Goal: Transaction & Acquisition: Purchase product/service

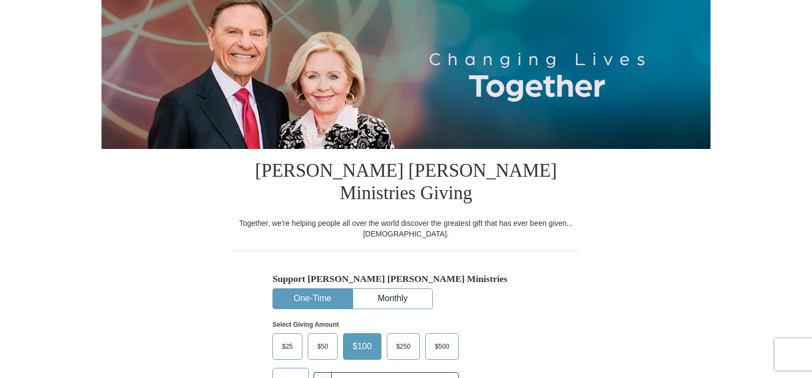
scroll to position [123, 0]
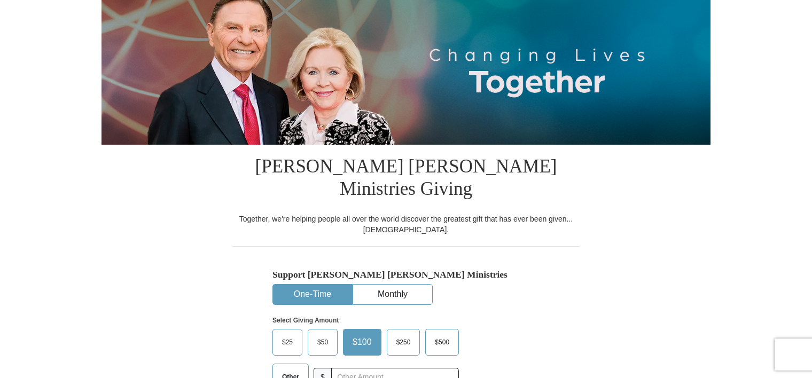
click at [297, 285] on button "One-Time" at bounding box center [312, 295] width 79 height 20
drag, startPoint x: 298, startPoint y: 270, endPoint x: 291, endPoint y: 344, distance: 74.6
click at [291, 344] on div "Support [PERSON_NAME] [PERSON_NAME] Ministries One-Time Monthly Select Giving A…" at bounding box center [406, 333] width 267 height 129
click at [291, 364] on label "Other" at bounding box center [290, 377] width 35 height 26
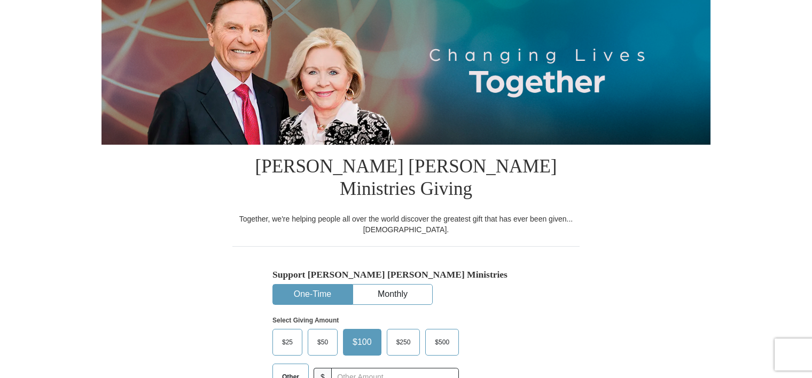
click at [0, 0] on input "Other" at bounding box center [0, 0] width 0 height 0
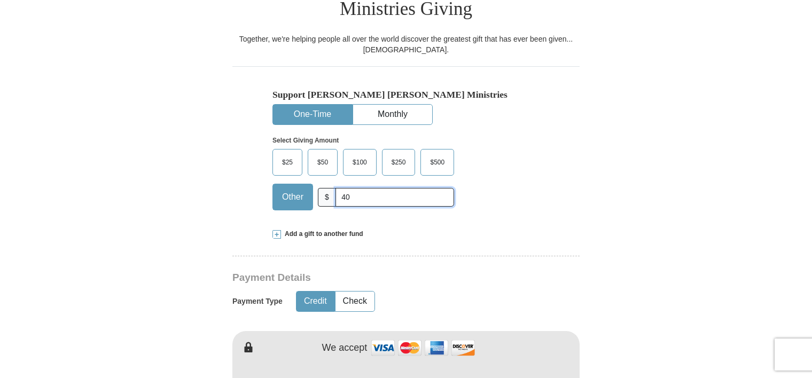
scroll to position [305, 0]
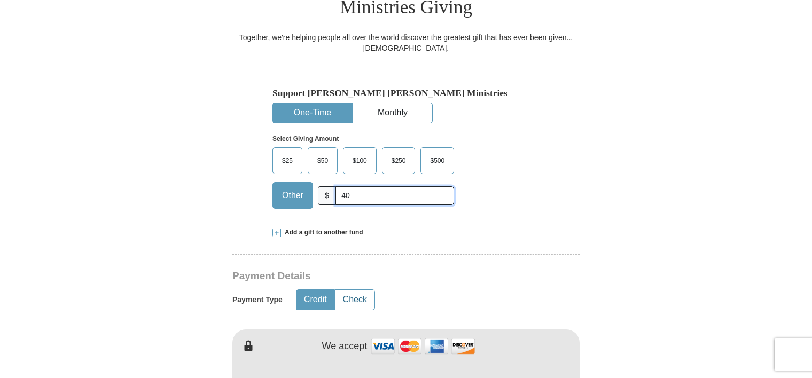
type input "40"
click at [344, 290] on button "Check" at bounding box center [355, 300] width 39 height 20
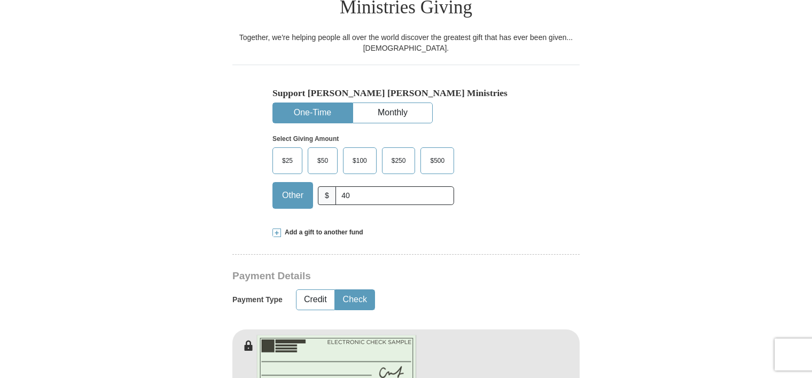
click at [344, 290] on button "Check" at bounding box center [355, 300] width 39 height 20
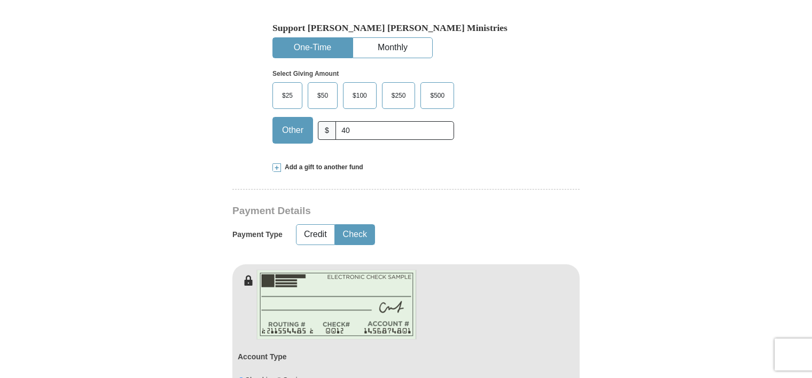
click at [344, 275] on img at bounding box center [337, 305] width 160 height 70
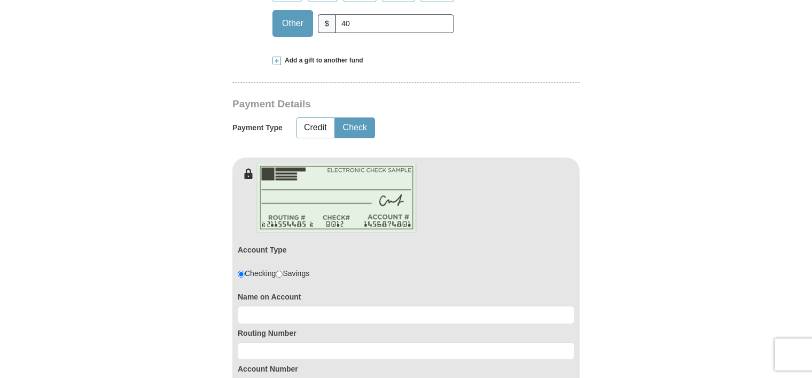
scroll to position [478, 0]
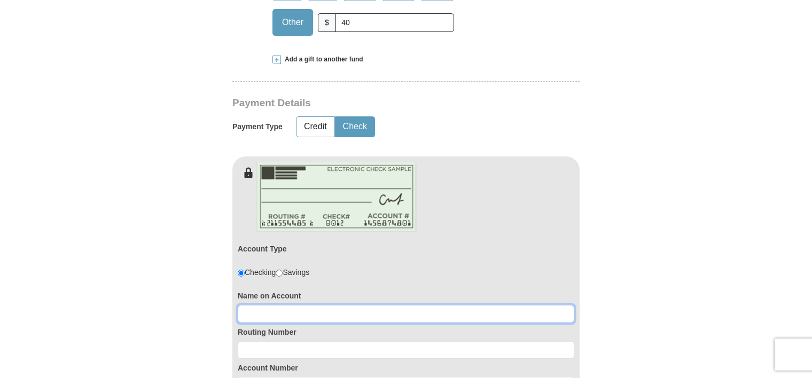
click at [244, 305] on input at bounding box center [406, 314] width 337 height 18
type input "L"
type input "E"
type input "[PERSON_NAME]"
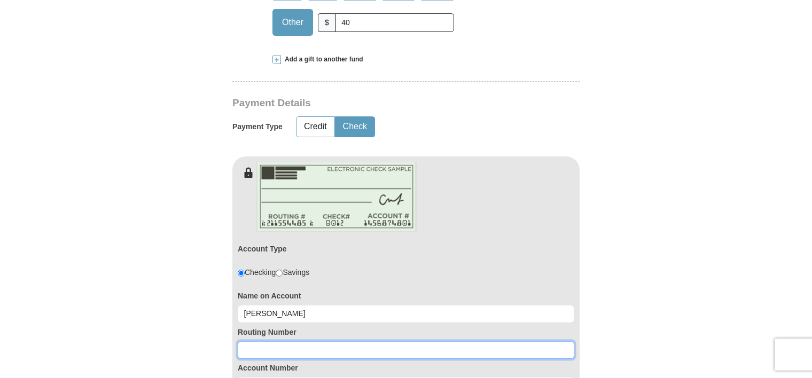
click at [242, 341] on input at bounding box center [406, 350] width 337 height 18
drag, startPoint x: 242, startPoint y: 325, endPoint x: 251, endPoint y: 203, distance: 122.7
click at [251, 203] on div "Account Type Checking Savings Name on Account [PERSON_NAME] Routing Number Acco…" at bounding box center [405, 292] width 347 height 228
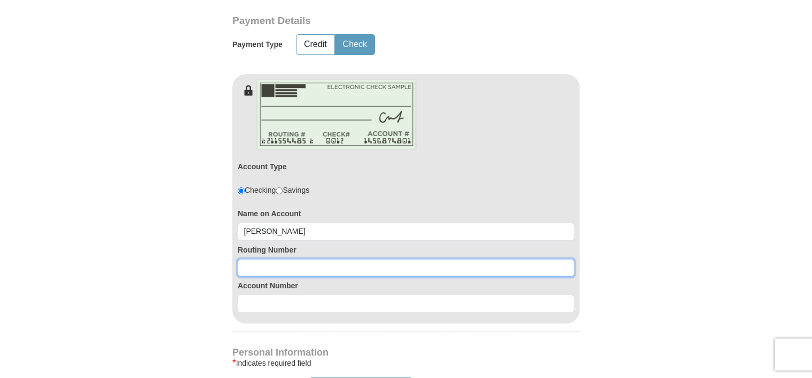
scroll to position [568, 0]
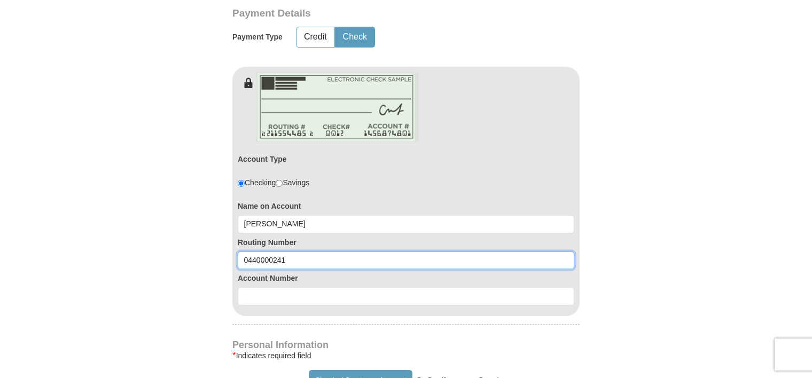
type input "0440000241"
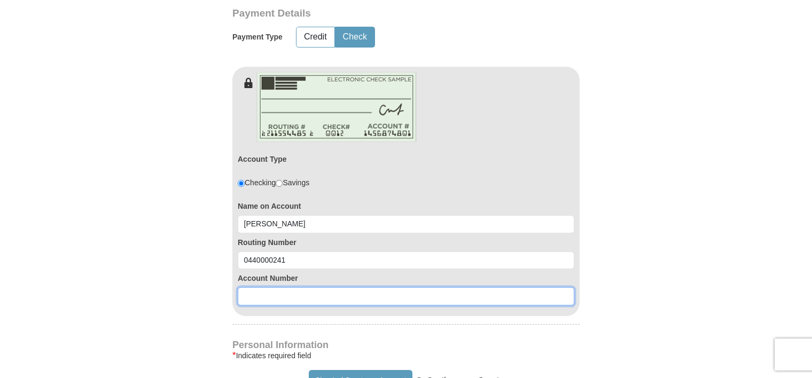
click at [244, 287] on input at bounding box center [406, 296] width 337 height 18
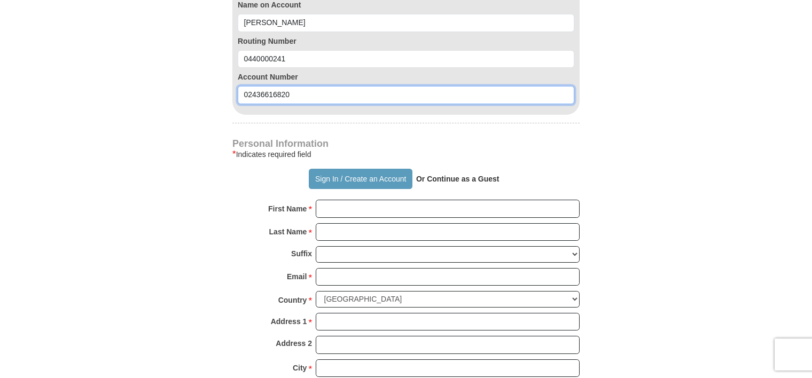
scroll to position [772, 0]
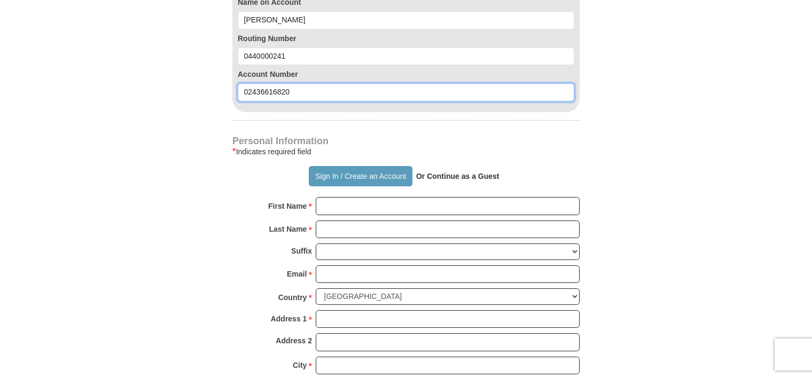
type input "02436616820"
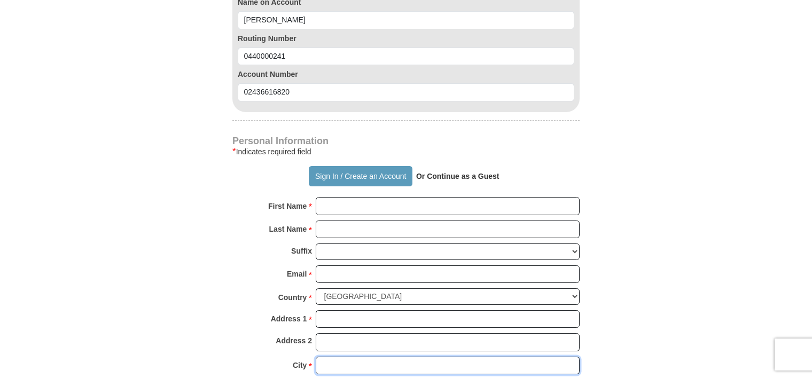
click at [318, 357] on input "City *" at bounding box center [448, 366] width 264 height 18
drag, startPoint x: 318, startPoint y: 340, endPoint x: 292, endPoint y: 277, distance: 67.6
click at [292, 277] on div "Personal Information * Indicates required field Sign In / Create an Account Or …" at bounding box center [405, 295] width 347 height 317
type input "Andover"
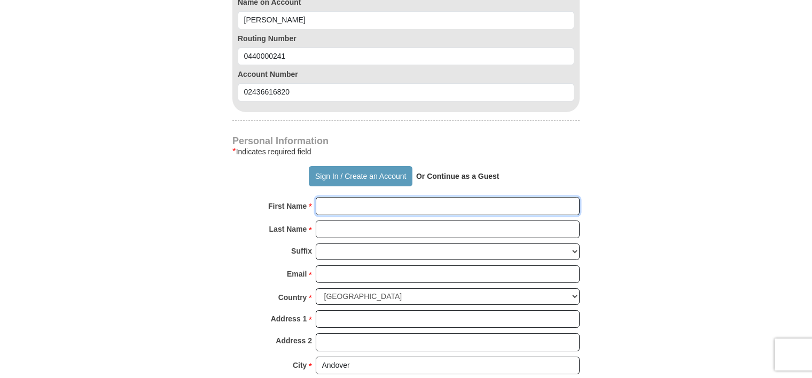
type input "[PERSON_NAME]"
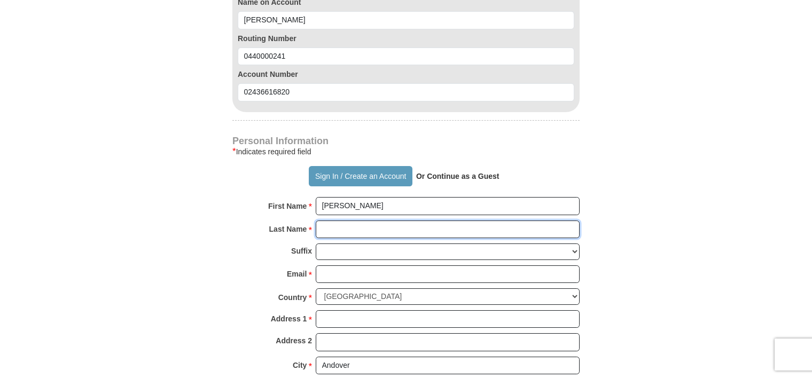
type input "[PERSON_NAME]"
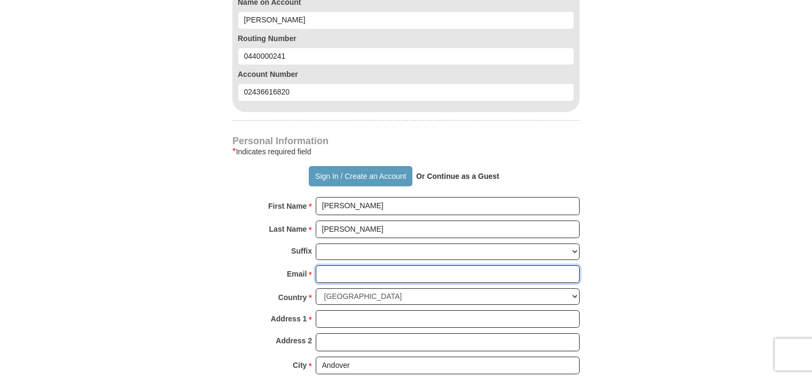
type input "[EMAIL_ADDRESS][DOMAIN_NAME]"
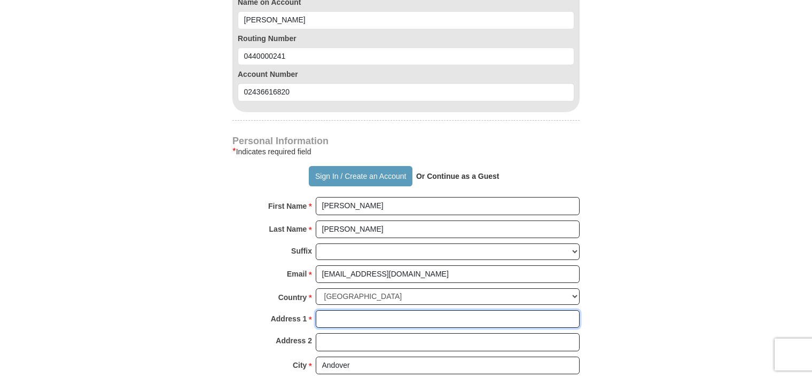
type input "[STREET_ADDRESS]"
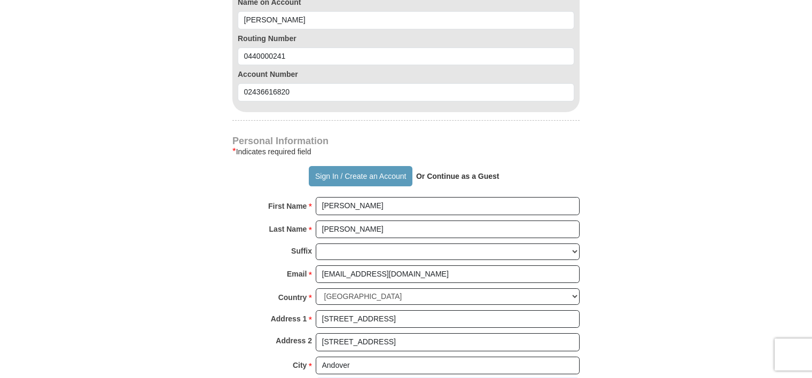
select select "MN"
type input "55304"
type input "6126440513"
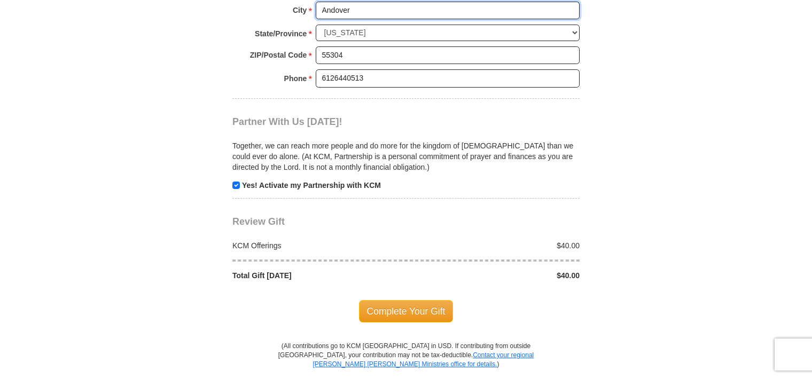
scroll to position [1129, 0]
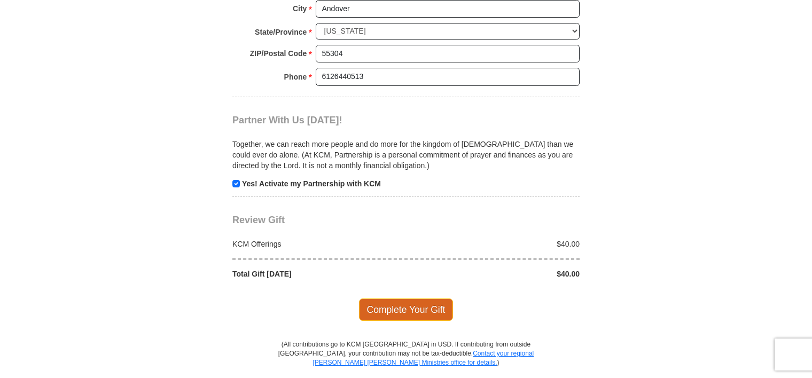
click at [391, 299] on span "Complete Your Gift" at bounding box center [406, 310] width 95 height 22
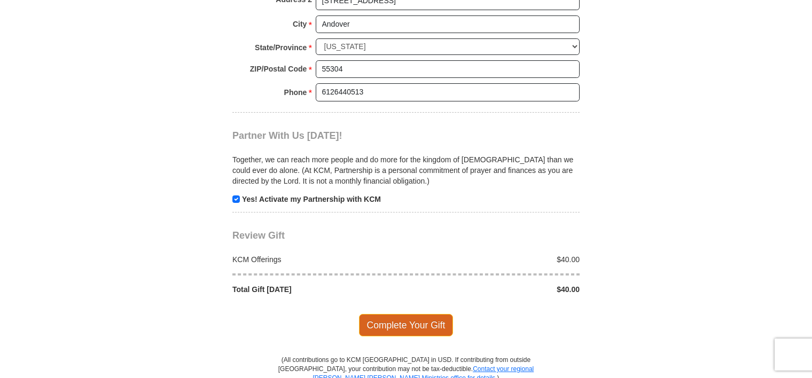
scroll to position [1114, 0]
click at [400, 314] on span "Complete Your Gift" at bounding box center [406, 325] width 95 height 22
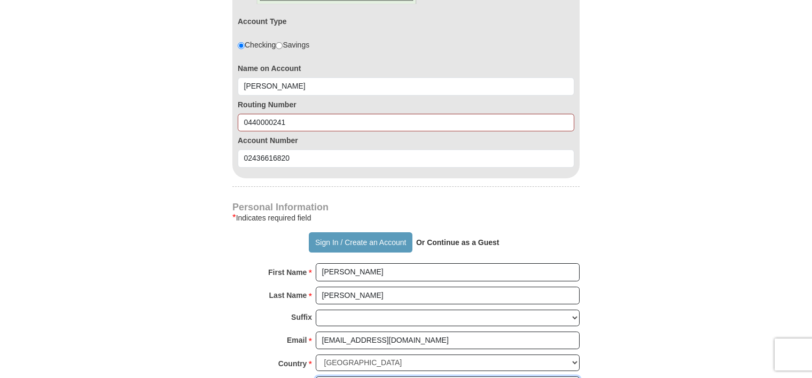
scroll to position [699, 0]
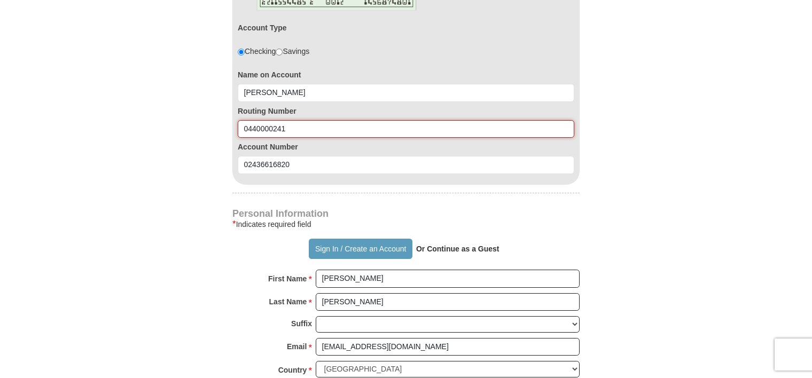
click at [285, 120] on input "0440000241" at bounding box center [406, 129] width 337 height 18
click at [285, 120] on input "044000024" at bounding box center [406, 129] width 337 height 18
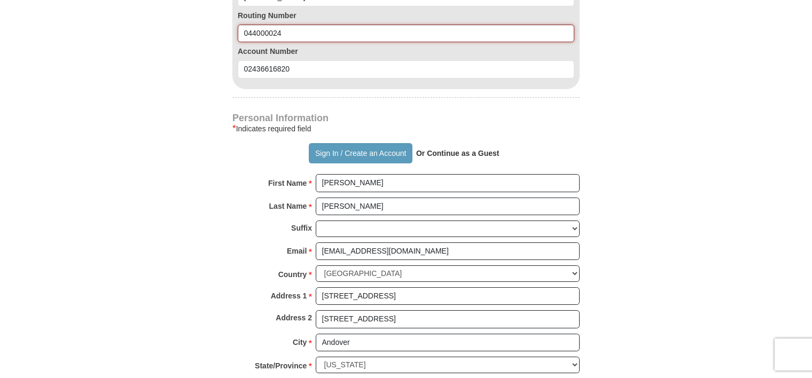
scroll to position [795, 0]
type input "044000024"
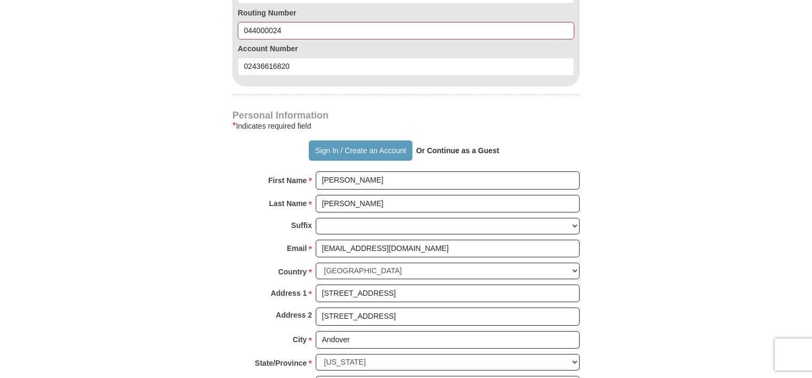
scroll to position [798, 0]
click at [285, 119] on div "* Indicates required field" at bounding box center [405, 125] width 347 height 13
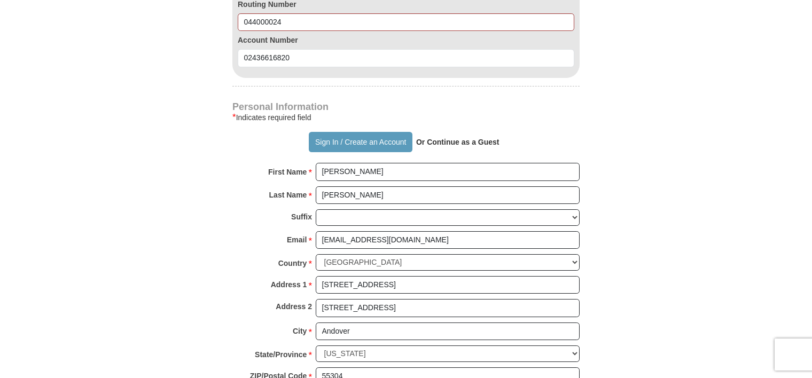
scroll to position [819, 0]
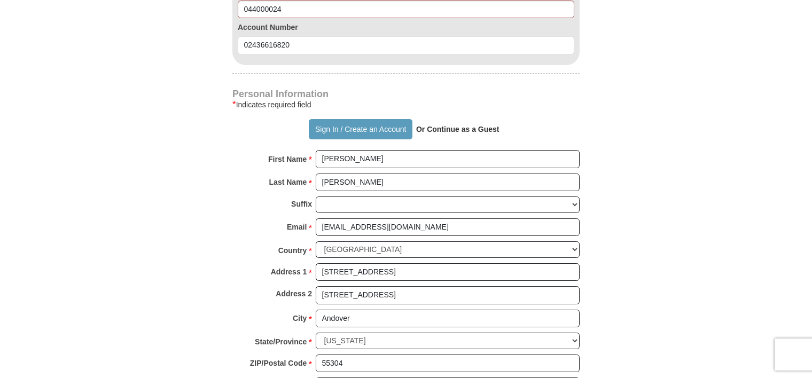
drag, startPoint x: 285, startPoint y: 105, endPoint x: 227, endPoint y: 307, distance: 210.7
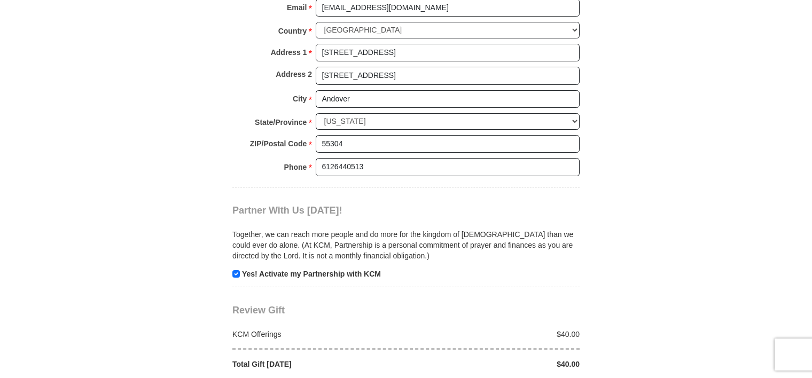
scroll to position [1040, 0]
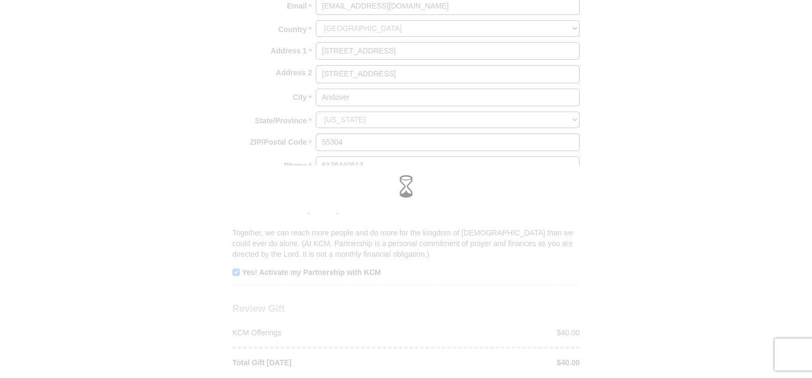
scroll to position [1004, 0]
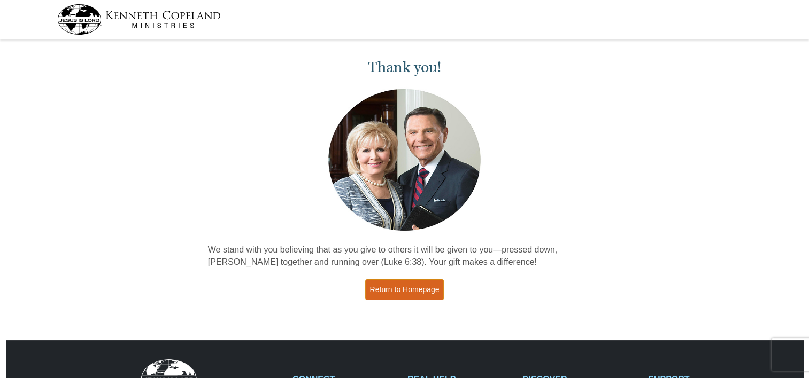
click at [398, 289] on link "Return to Homepage" at bounding box center [404, 289] width 79 height 21
